Goal: Transaction & Acquisition: Purchase product/service

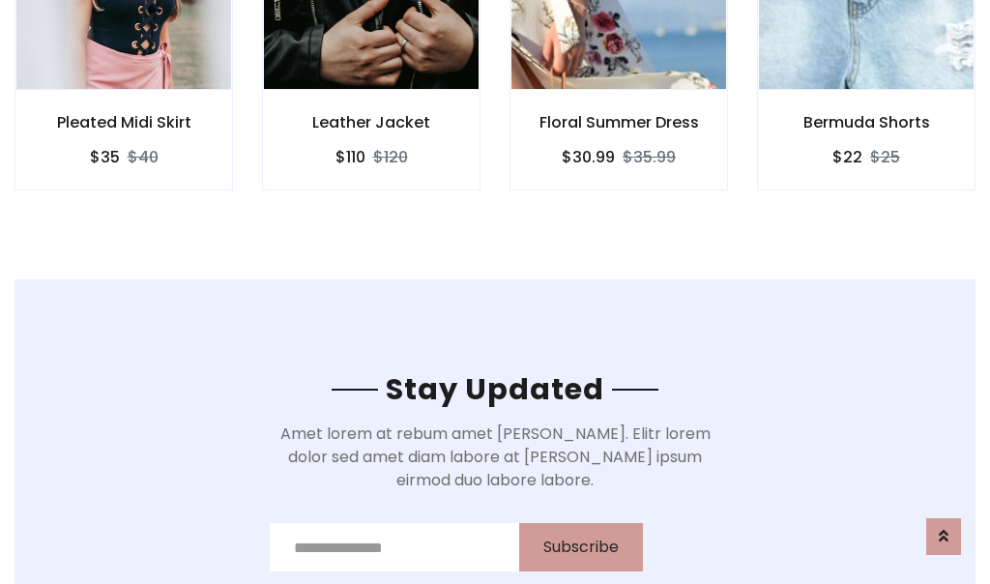
scroll to position [2912, 0]
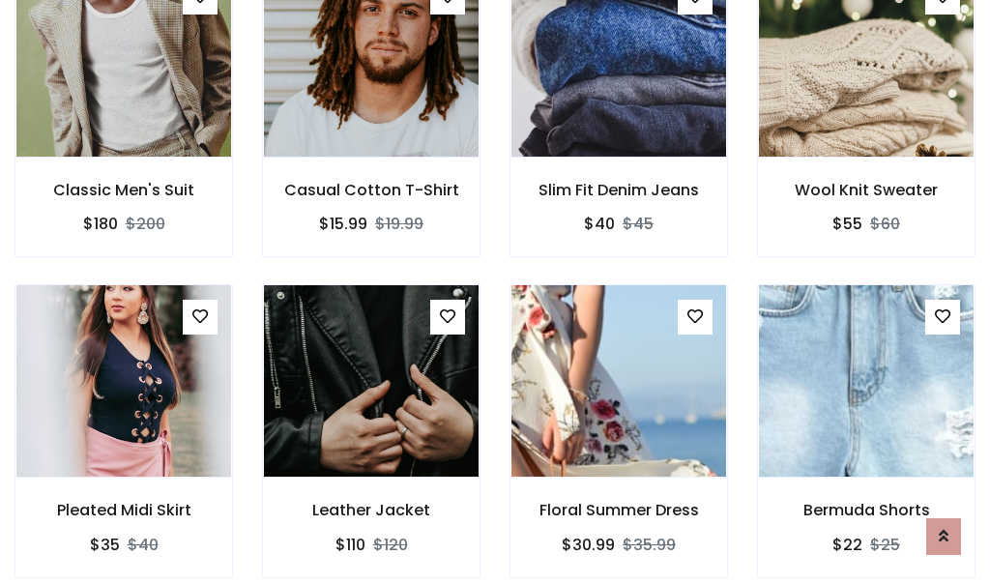
scroll to position [2054, 0]
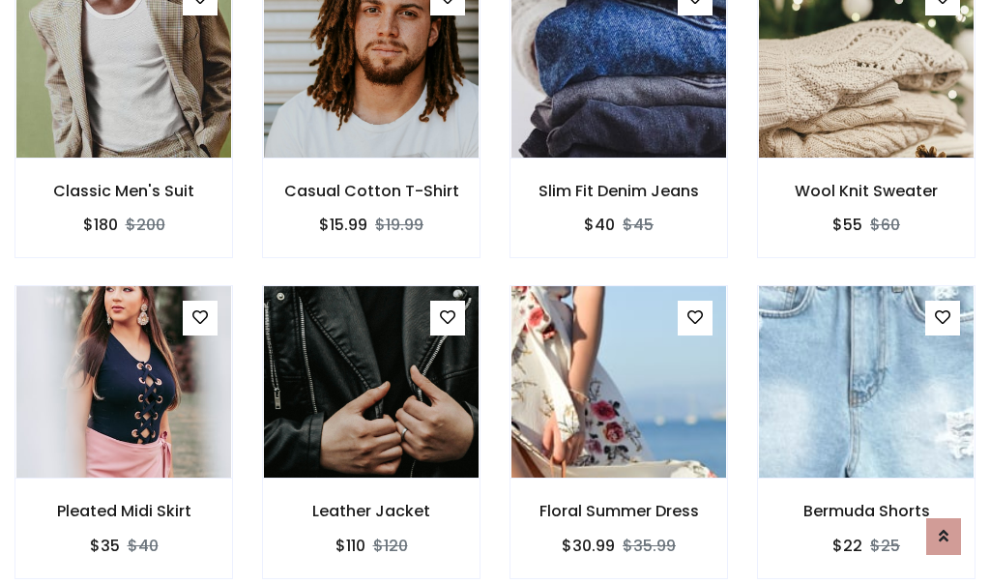
click at [495, 292] on div "Floral Summer Dress $30.99 $35.99" at bounding box center [619, 445] width 248 height 320
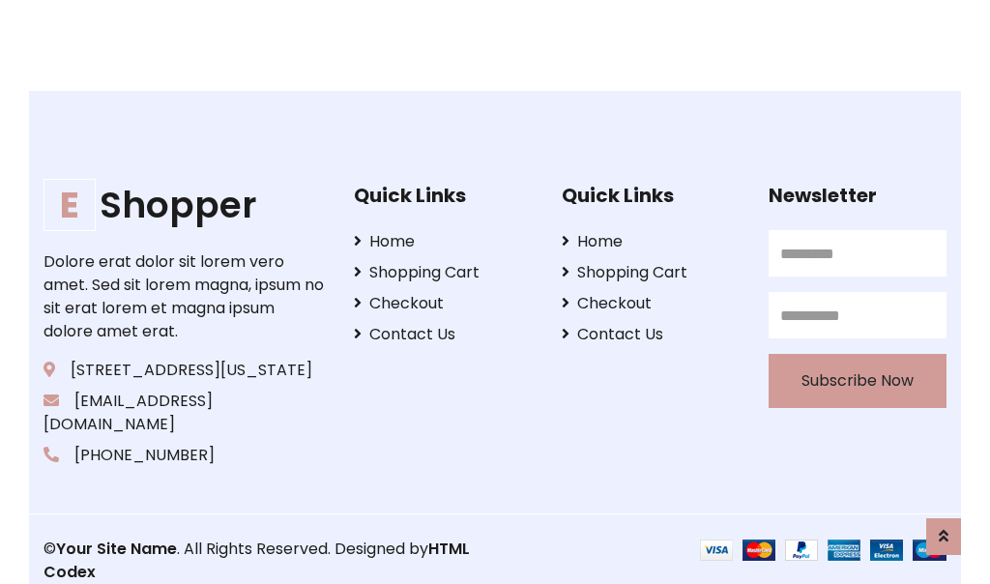
scroll to position [3681, 0]
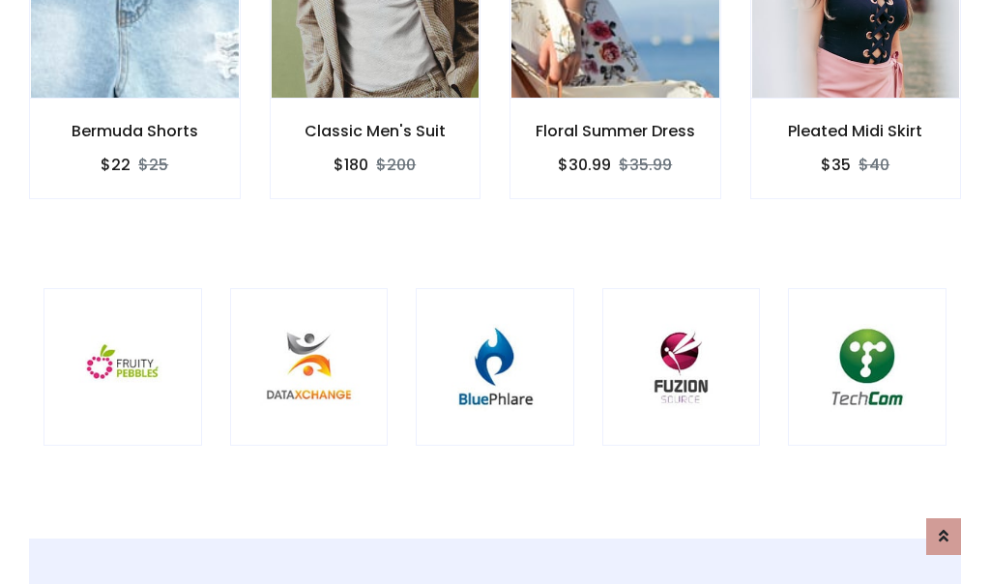
click at [495, 291] on div at bounding box center [495, 367] width 159 height 159
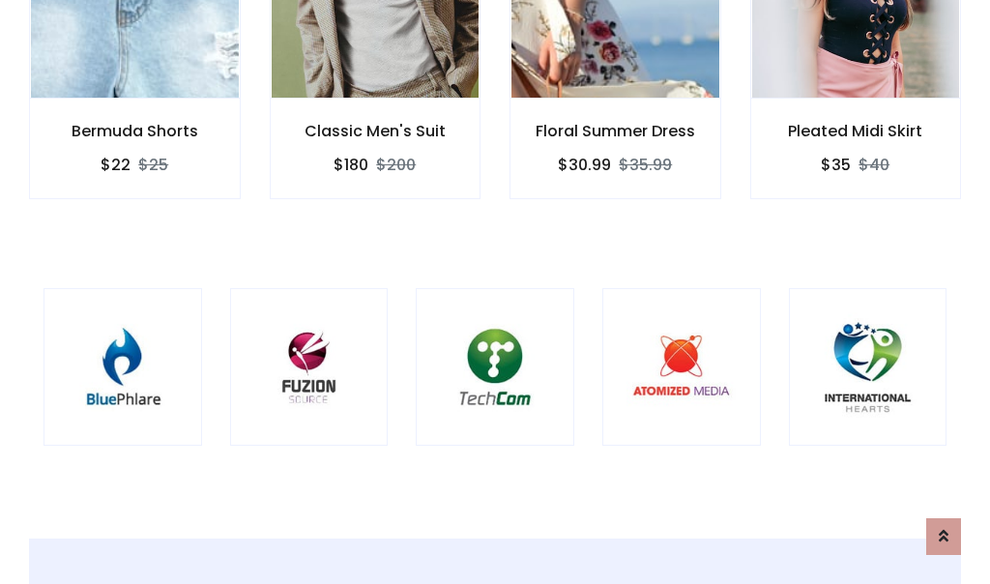
click at [495, 292] on div at bounding box center [495, 367] width 159 height 159
click at [495, 291] on div at bounding box center [495, 367] width 159 height 159
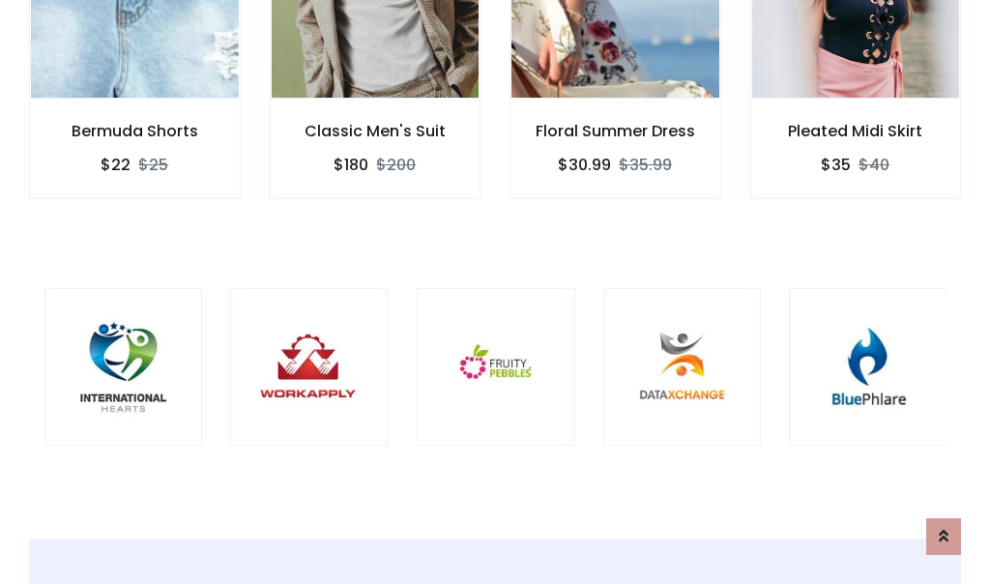
scroll to position [0, 0]
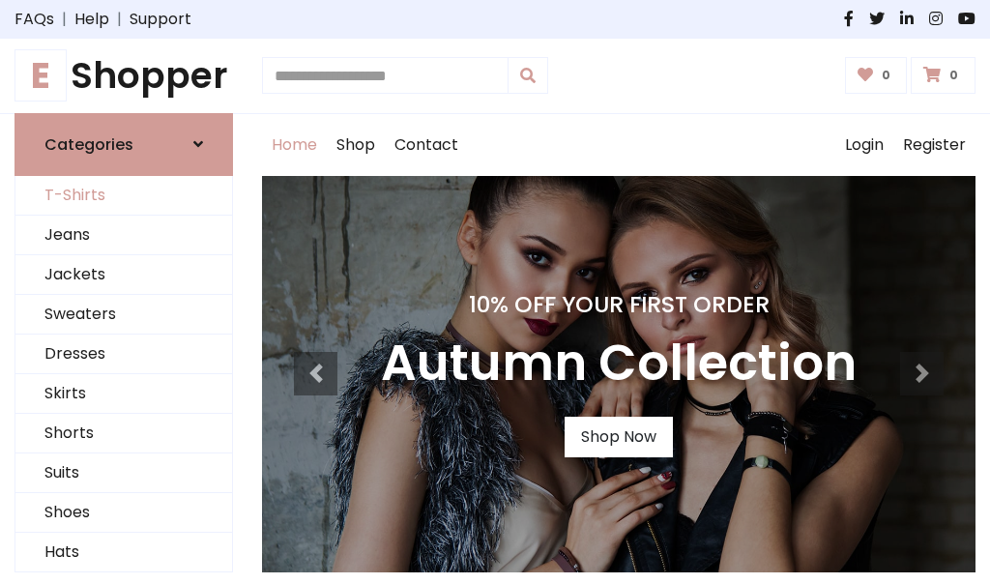
click at [124, 195] on link "T-Shirts" at bounding box center [123, 196] width 217 height 40
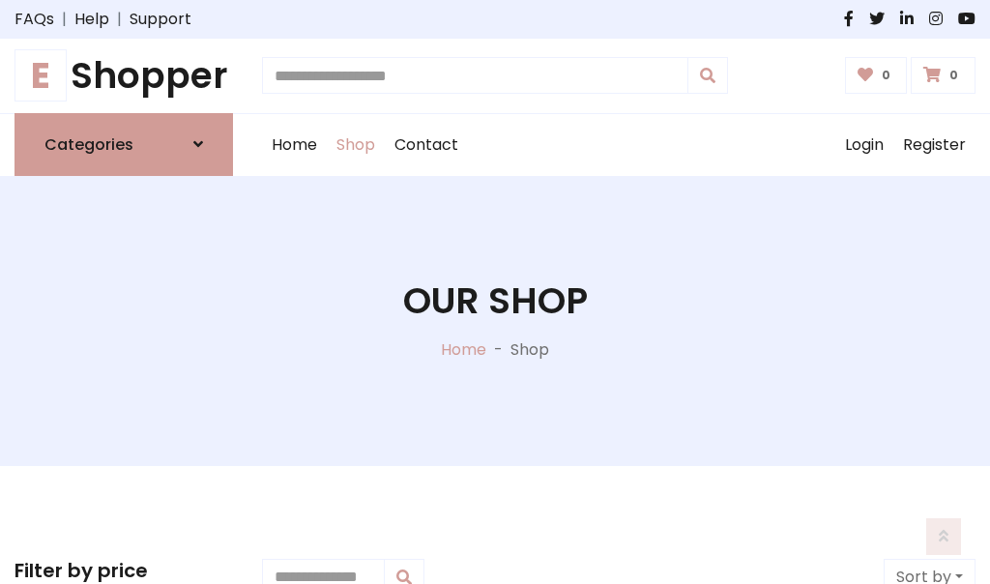
scroll to position [775, 0]
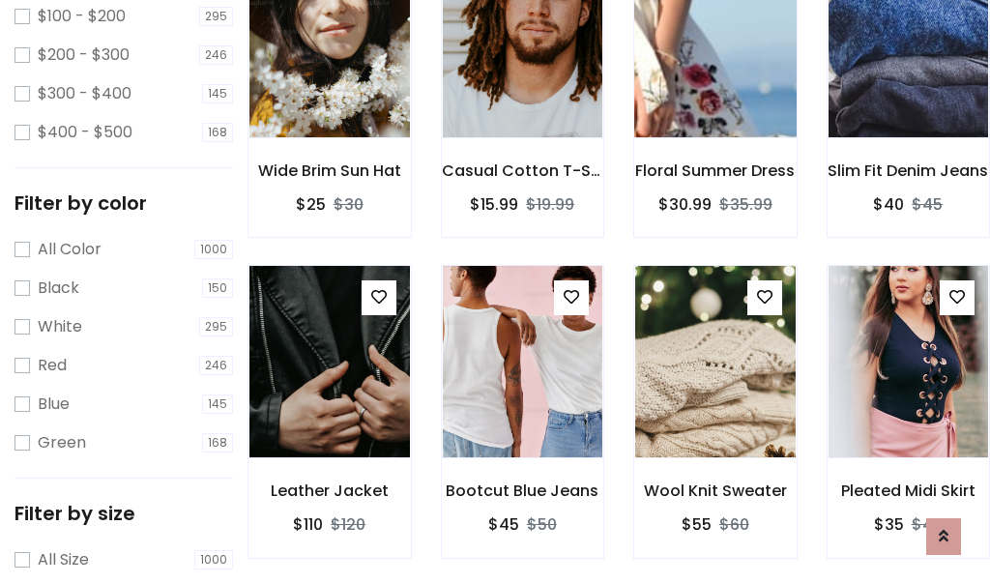
scroll to position [98, 0]
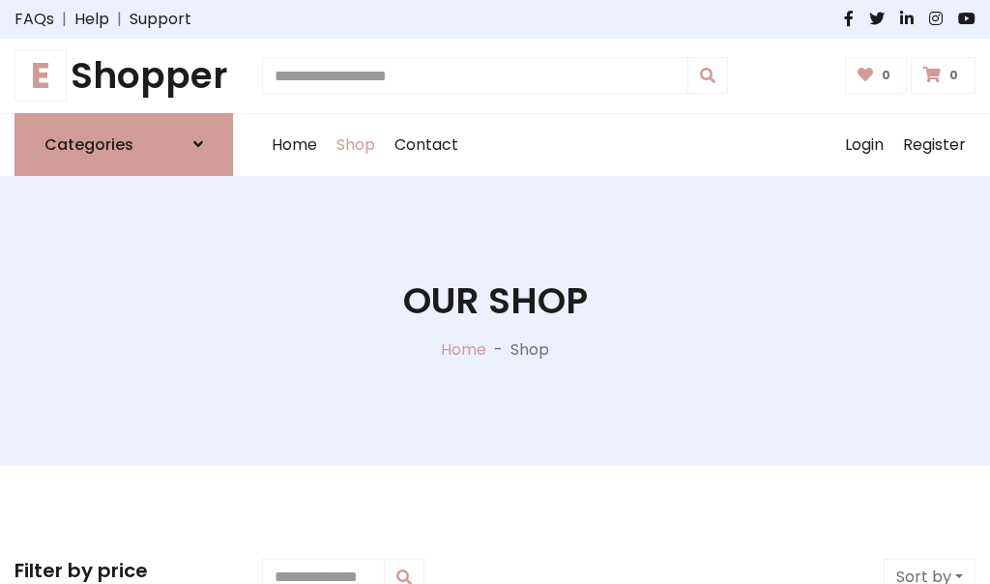
click at [124, 75] on h1 "E Shopper" at bounding box center [124, 76] width 219 height 44
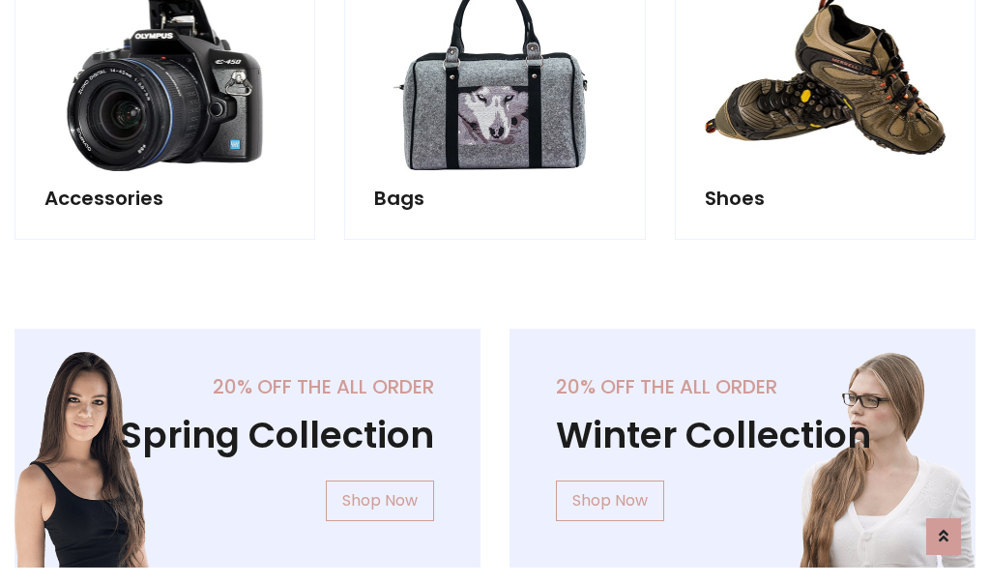
scroll to position [1879, 0]
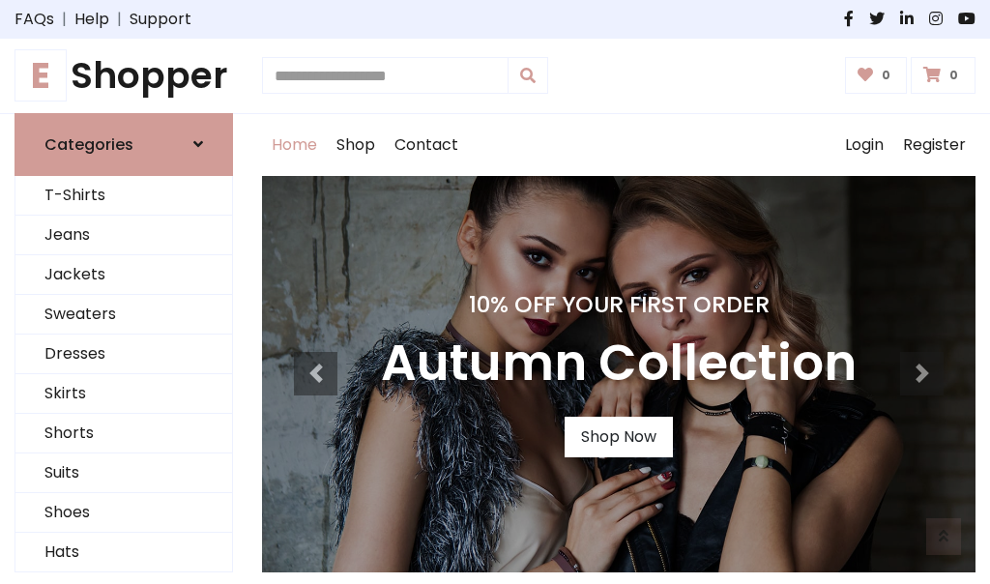
scroll to position [634, 0]
